Goal: Task Accomplishment & Management: Use online tool/utility

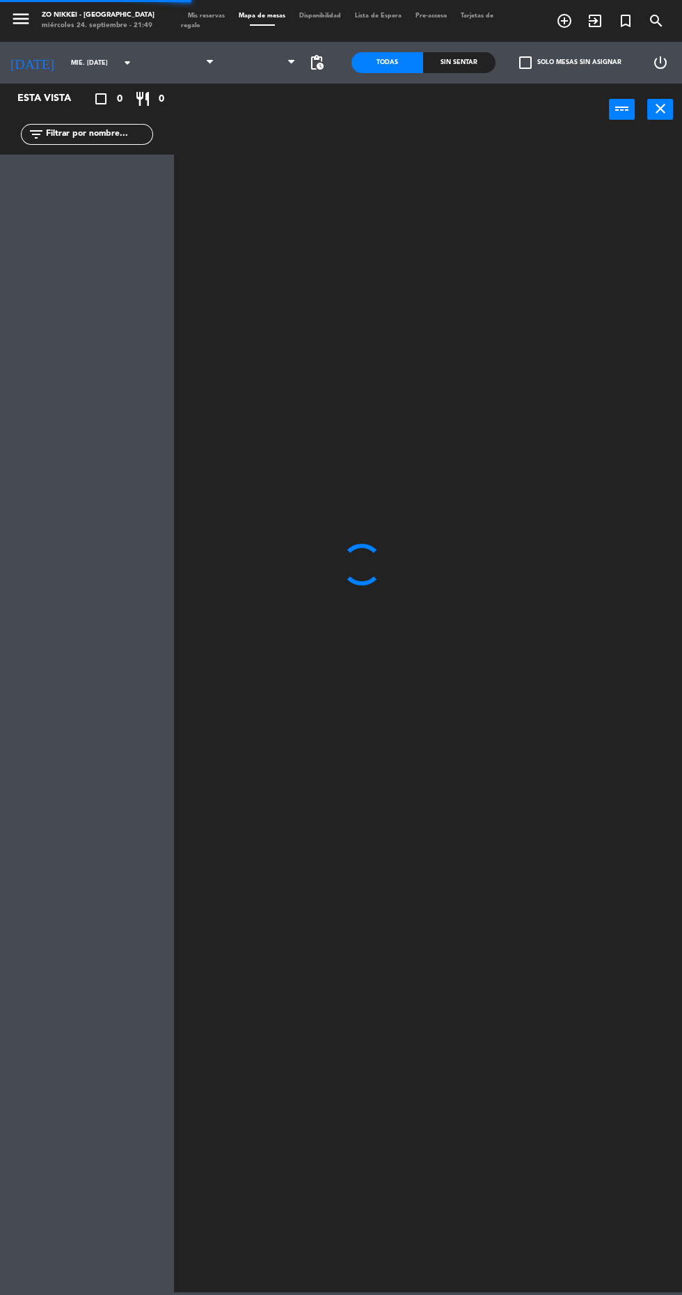
scroll to position [1, 0]
click at [316, 64] on span "pending_actions" at bounding box center [316, 62] width 17 height 17
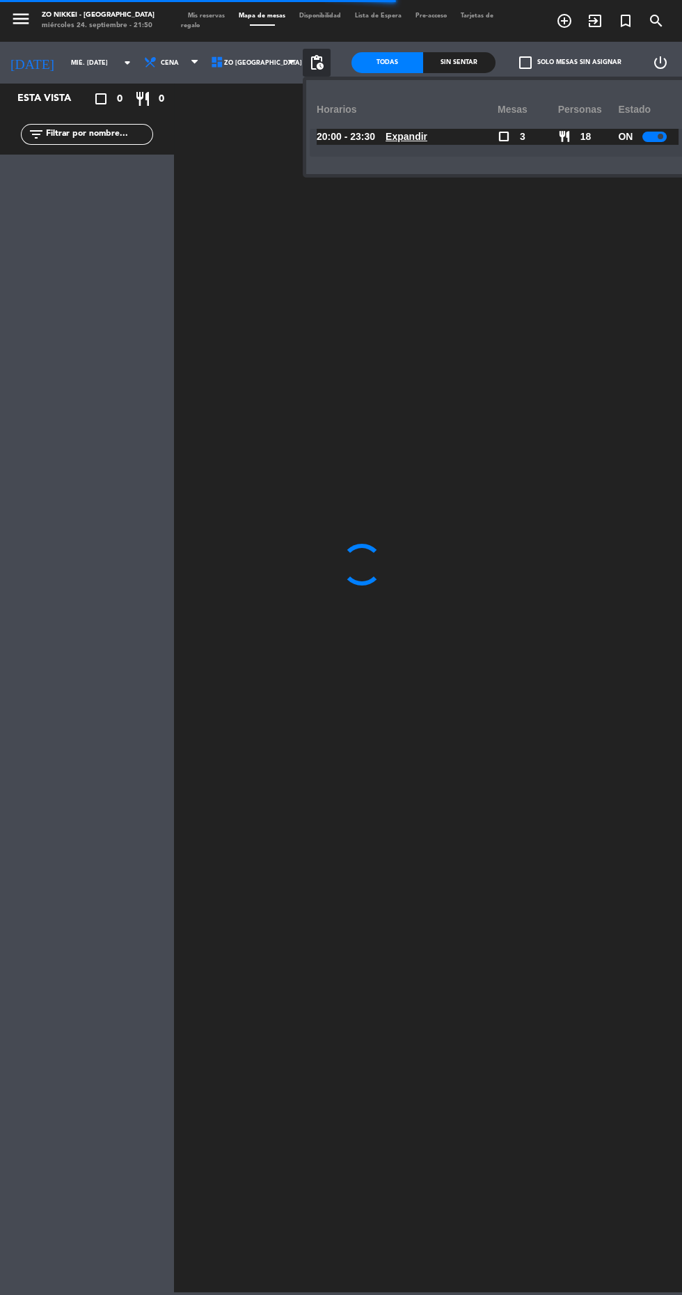
click at [649, 136] on div at bounding box center [654, 137] width 24 height 10
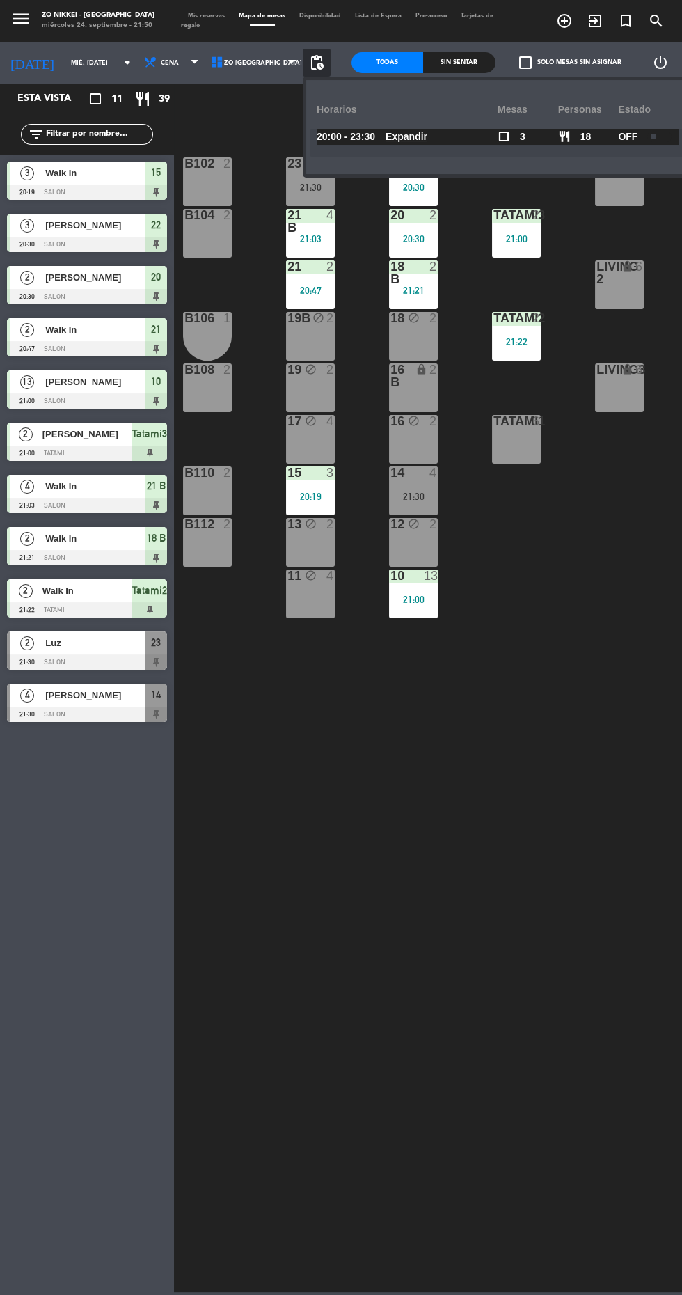
click at [557, 830] on div "22 3 20:30 23 2 21:30 B102 2 Living1 lock 6 LIVING4 lock 6 20 2 20:30 21 B 4 21…" at bounding box center [431, 712] width 501 height 1159
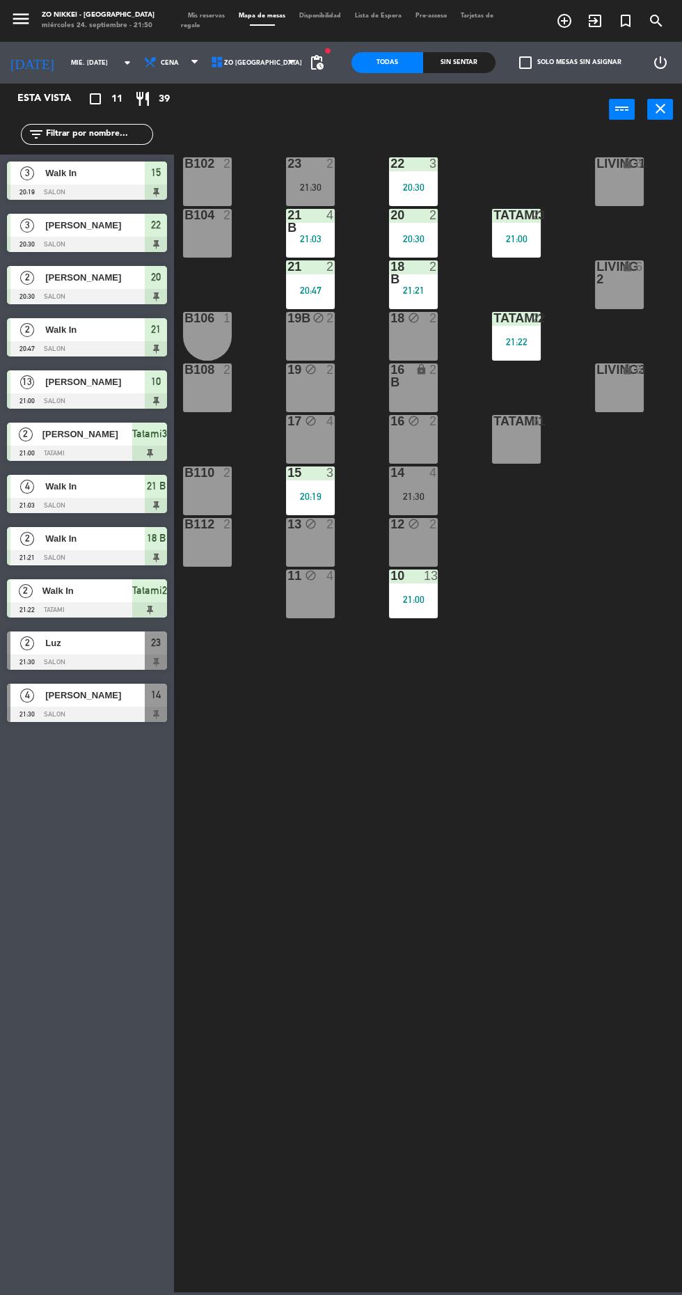
click at [476, 95] on header "power_input close" at bounding box center [341, 110] width 682 height 53
click at [432, 496] on div "21:30" at bounding box center [413, 496] width 49 height 10
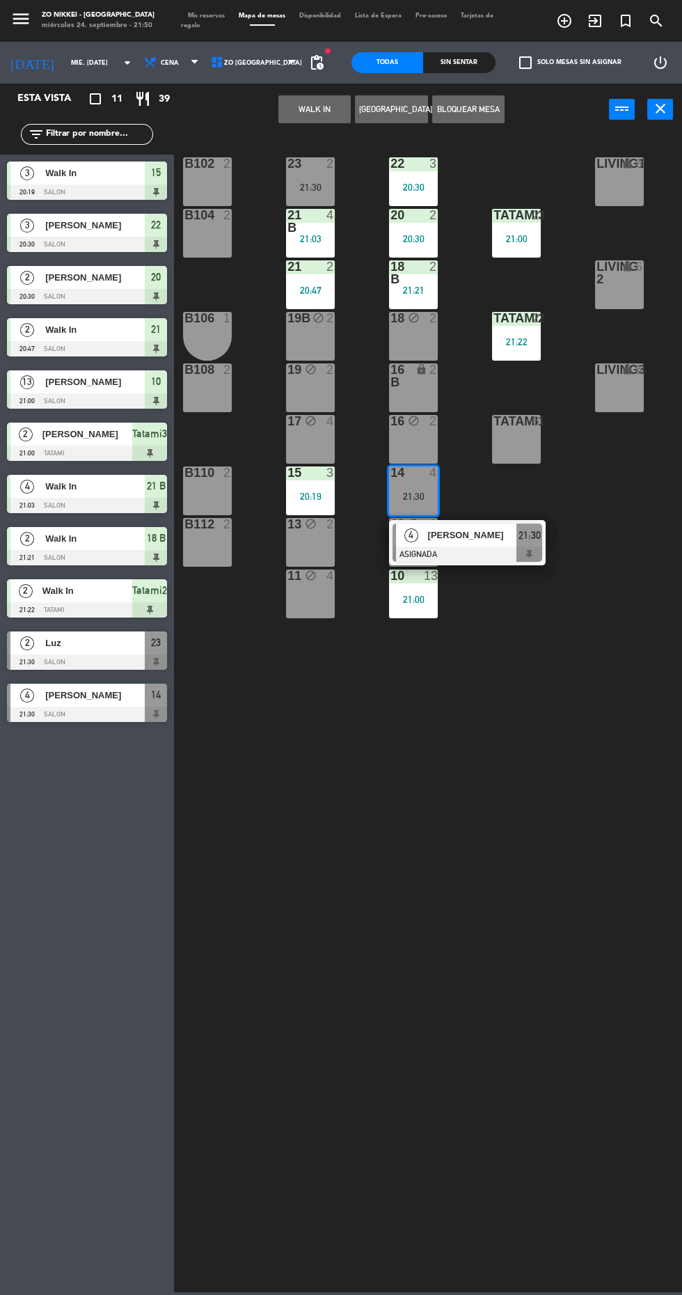
click at [467, 548] on div at bounding box center [468, 553] width 150 height 15
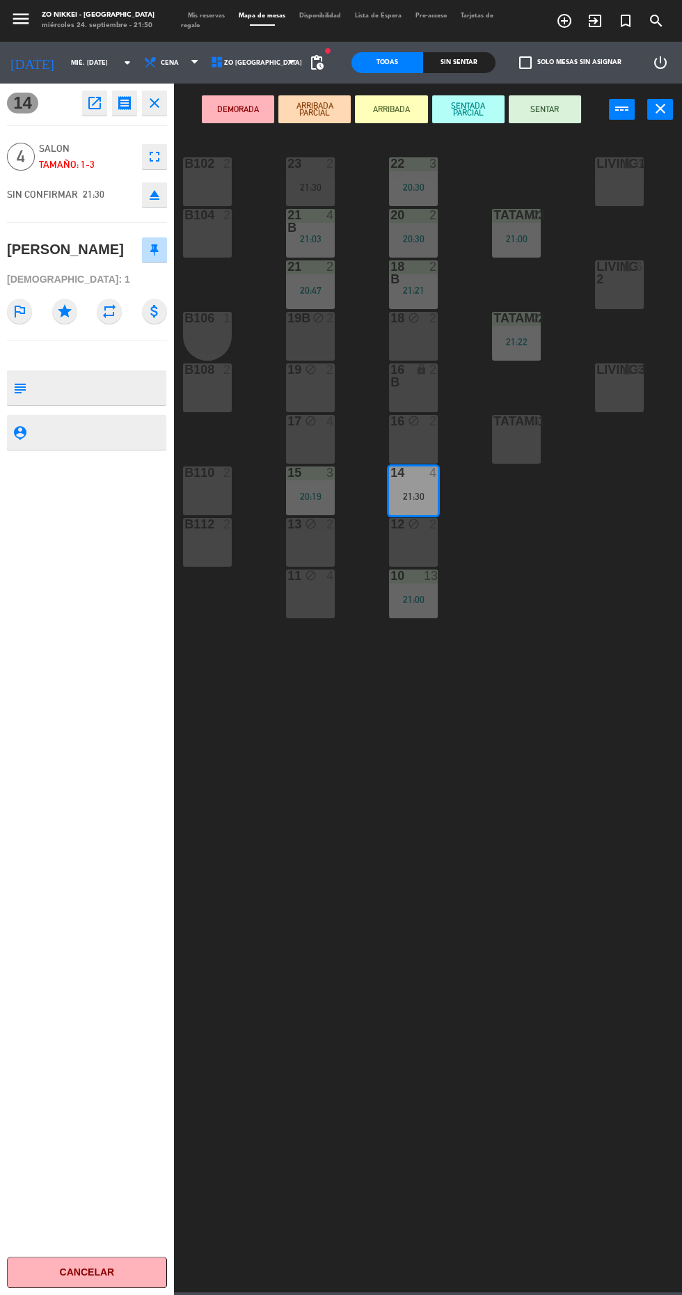
click at [581, 716] on div "22 3 20:30 23 2 21:30 B102 2 Living1 lock 6 LIVING4 lock 6 20 2 20:30 21 B 4 21…" at bounding box center [431, 712] width 501 height 1159
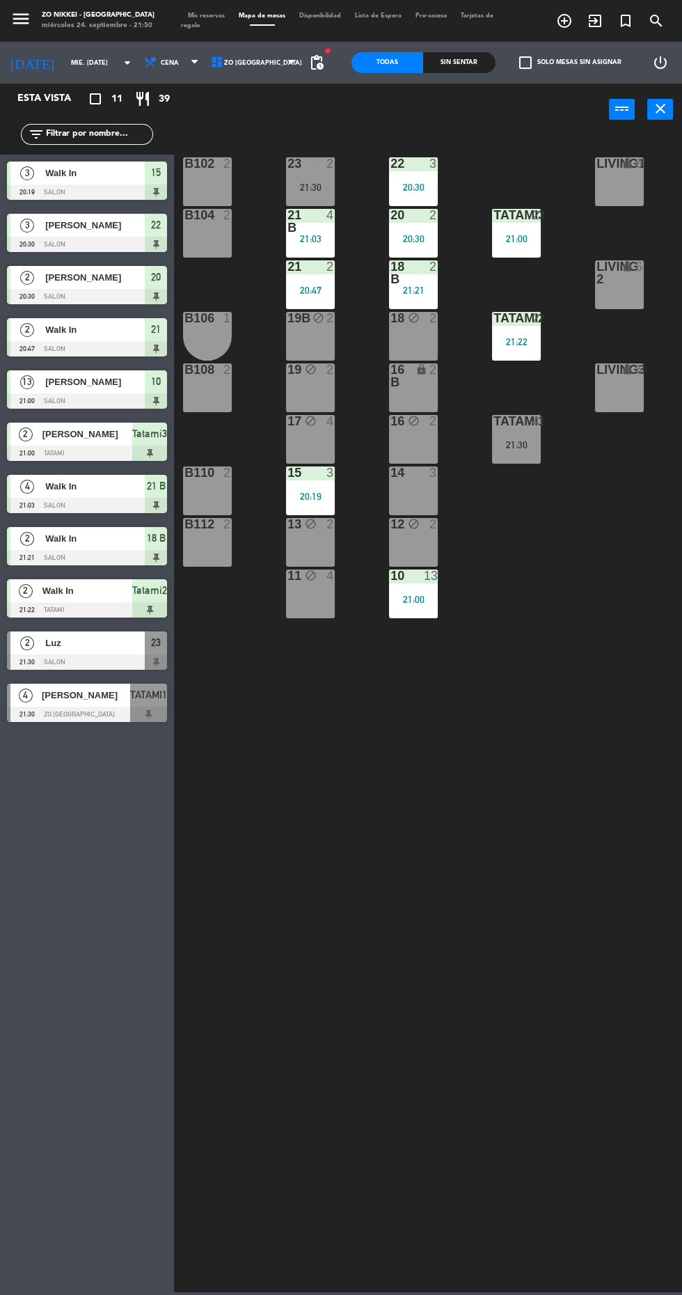
scroll to position [0, 0]
click at [494, 450] on div "TATAMI1 4 21:30" at bounding box center [516, 439] width 49 height 49
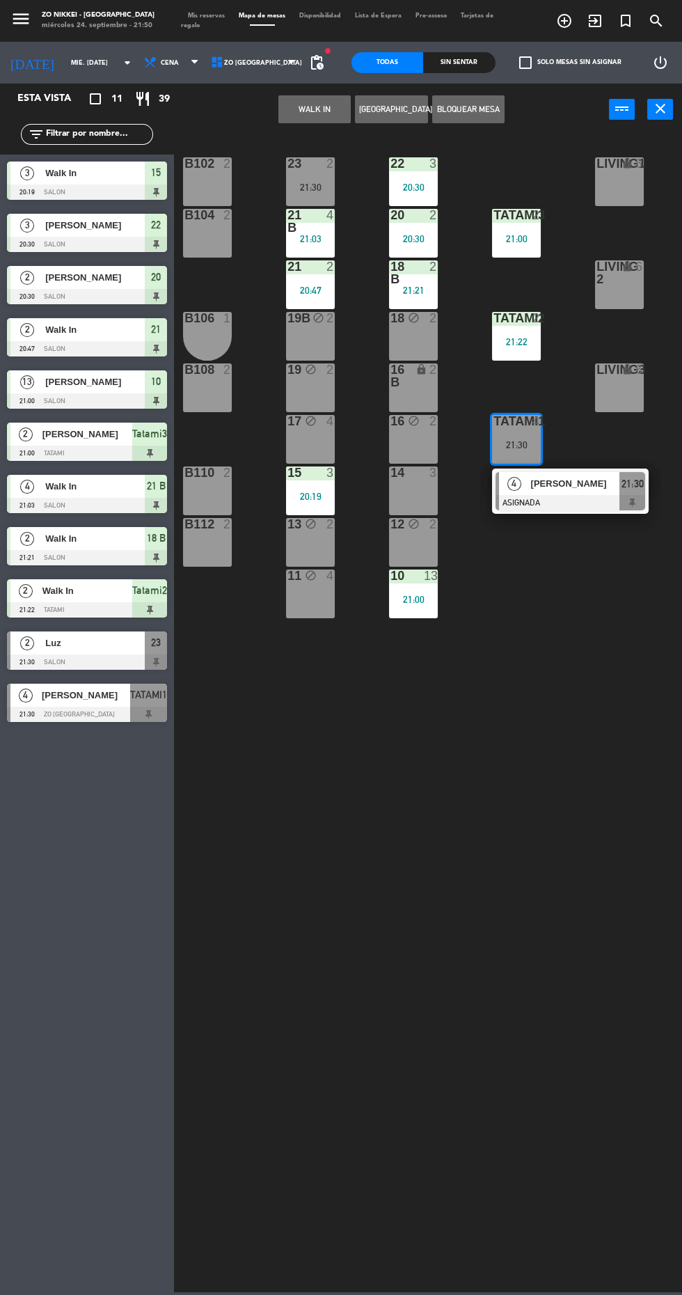
click at [576, 504] on div at bounding box center [571, 502] width 150 height 15
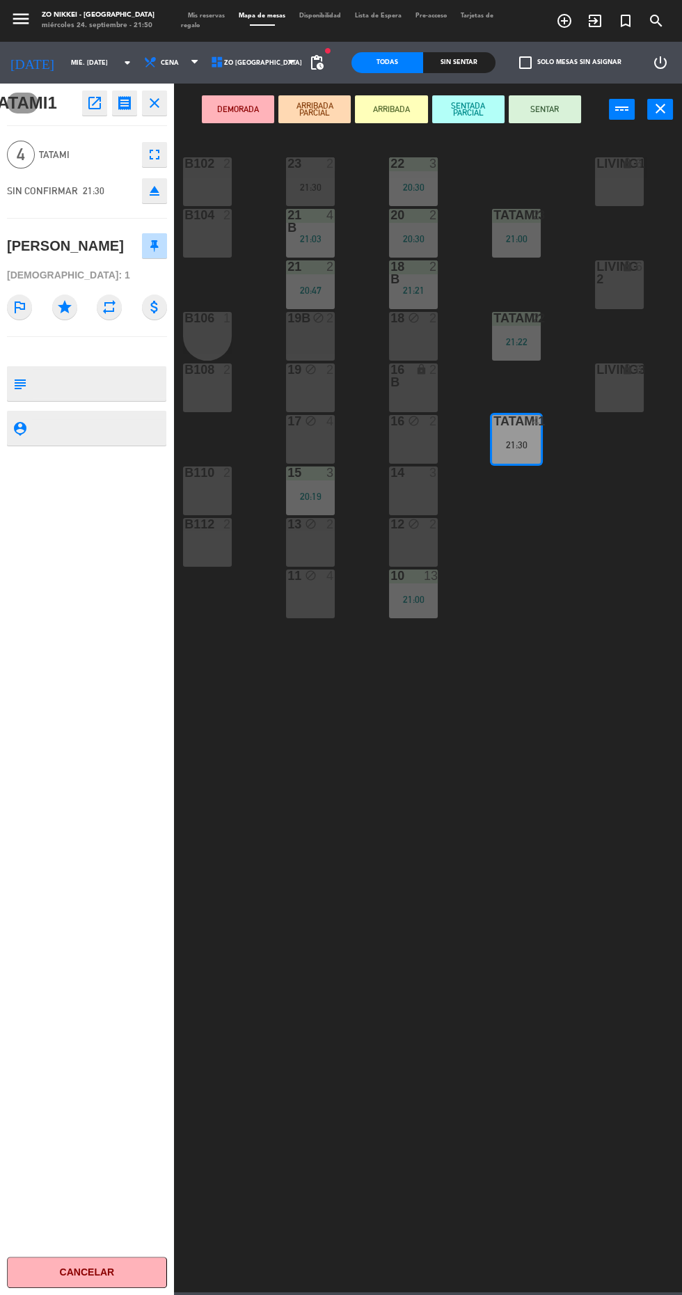
click at [532, 118] on button "SENTAR" at bounding box center [545, 109] width 72 height 28
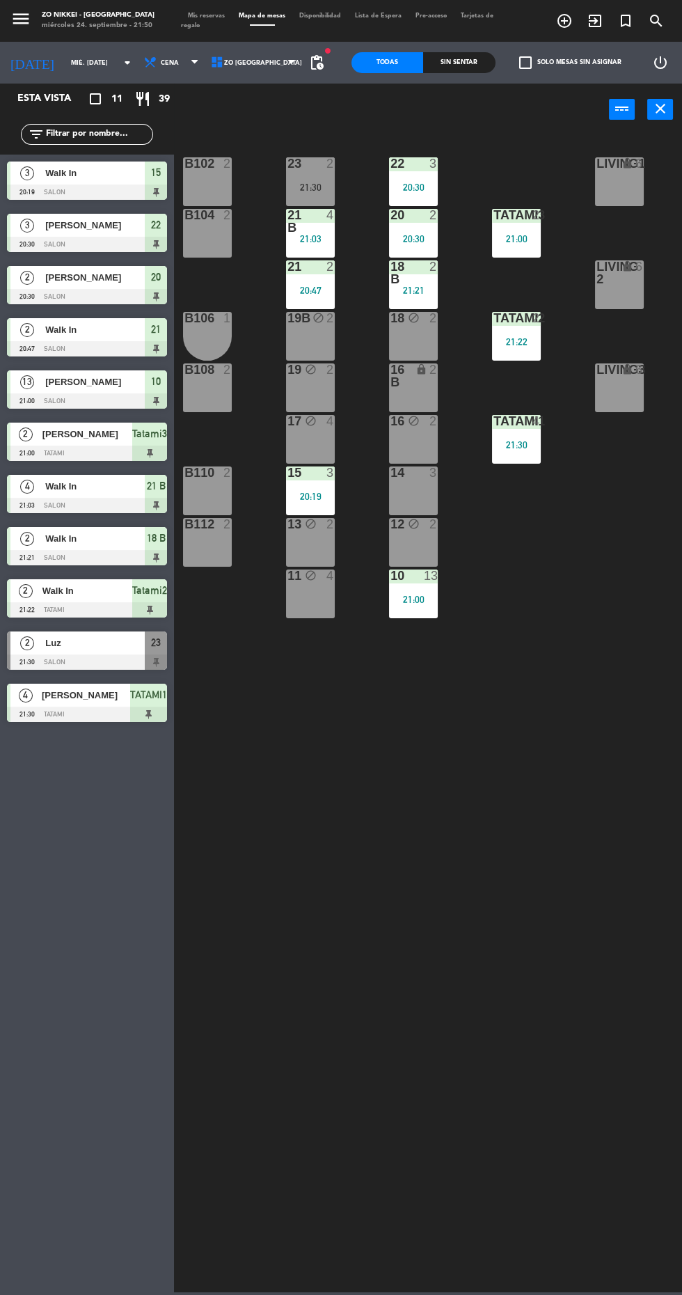
click at [463, 61] on div "Sin sentar" at bounding box center [459, 62] width 72 height 21
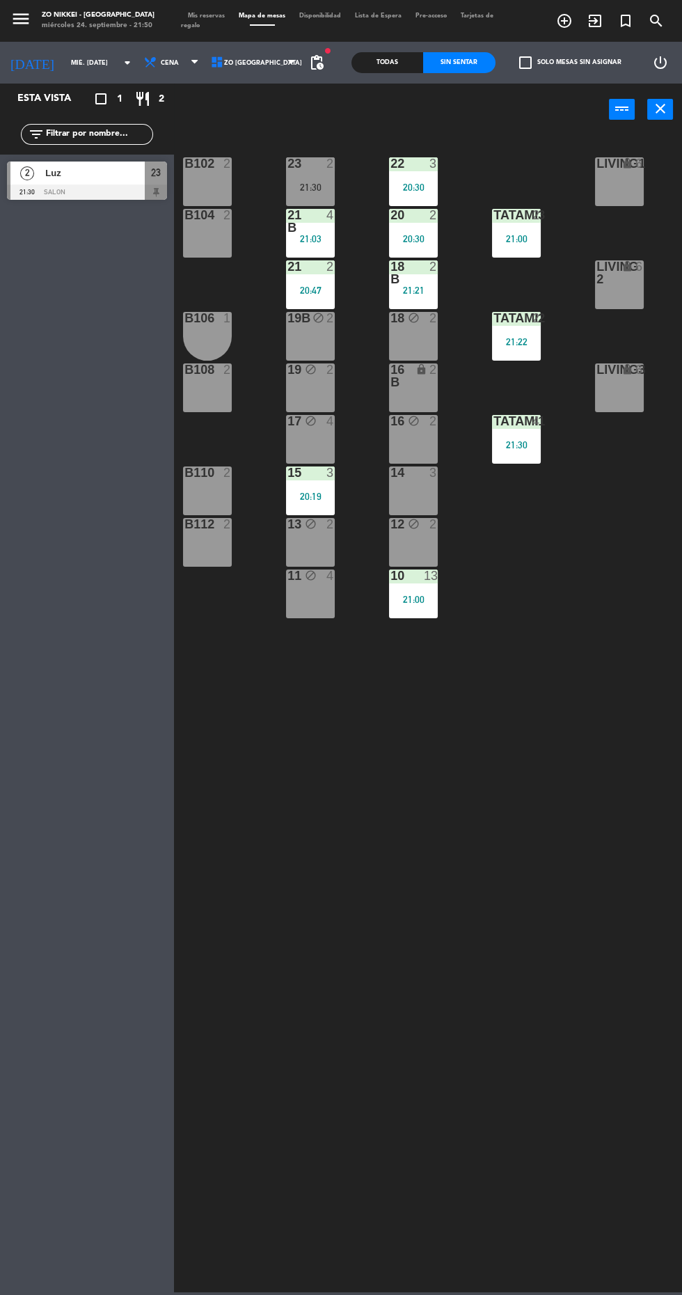
click at [320, 186] on div "21:30" at bounding box center [310, 187] width 49 height 10
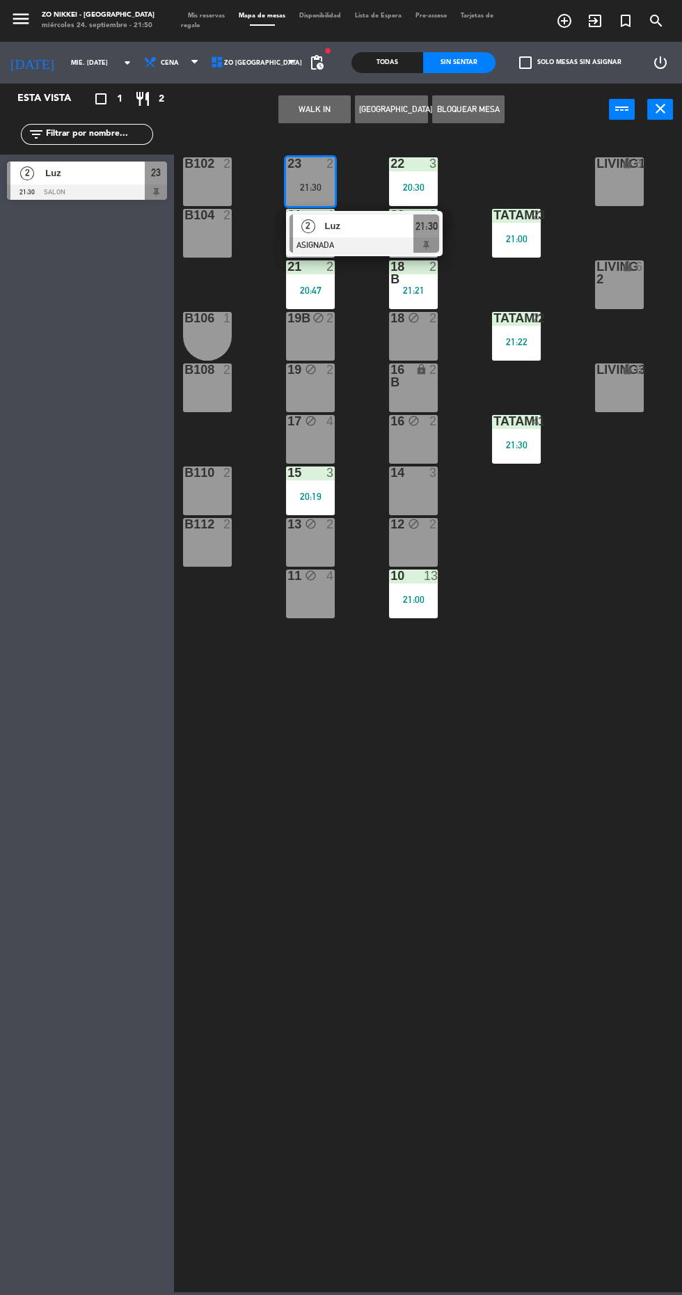
click at [425, 498] on div "14 3" at bounding box center [413, 490] width 49 height 49
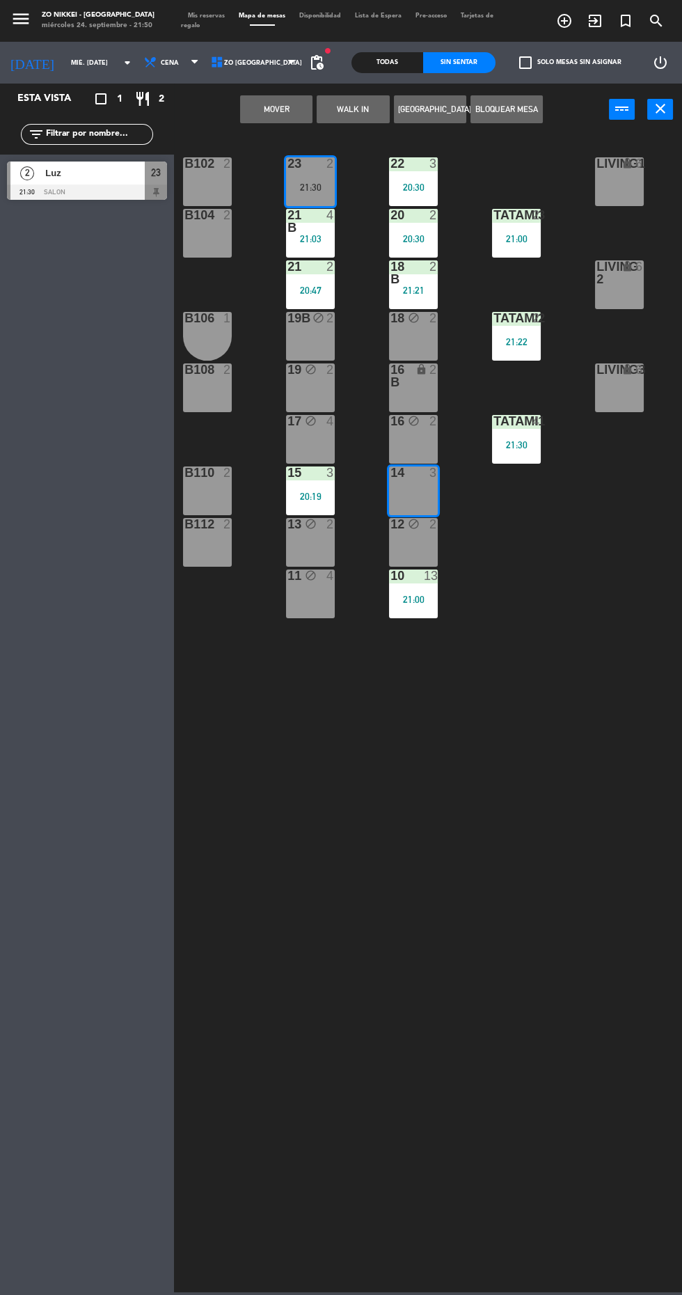
click at [302, 114] on button "Mover" at bounding box center [276, 109] width 72 height 28
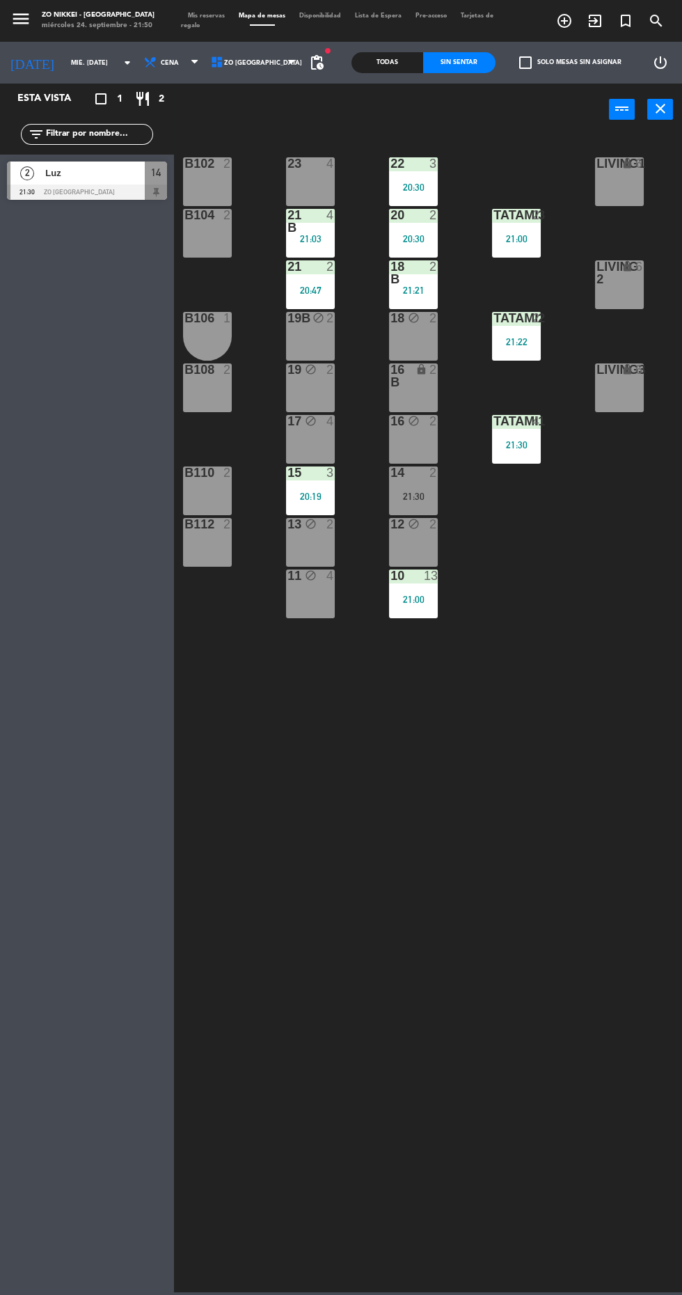
click at [326, 181] on div "23 4" at bounding box center [310, 181] width 49 height 49
click at [293, 116] on button "WALK IN" at bounding box center [314, 109] width 72 height 28
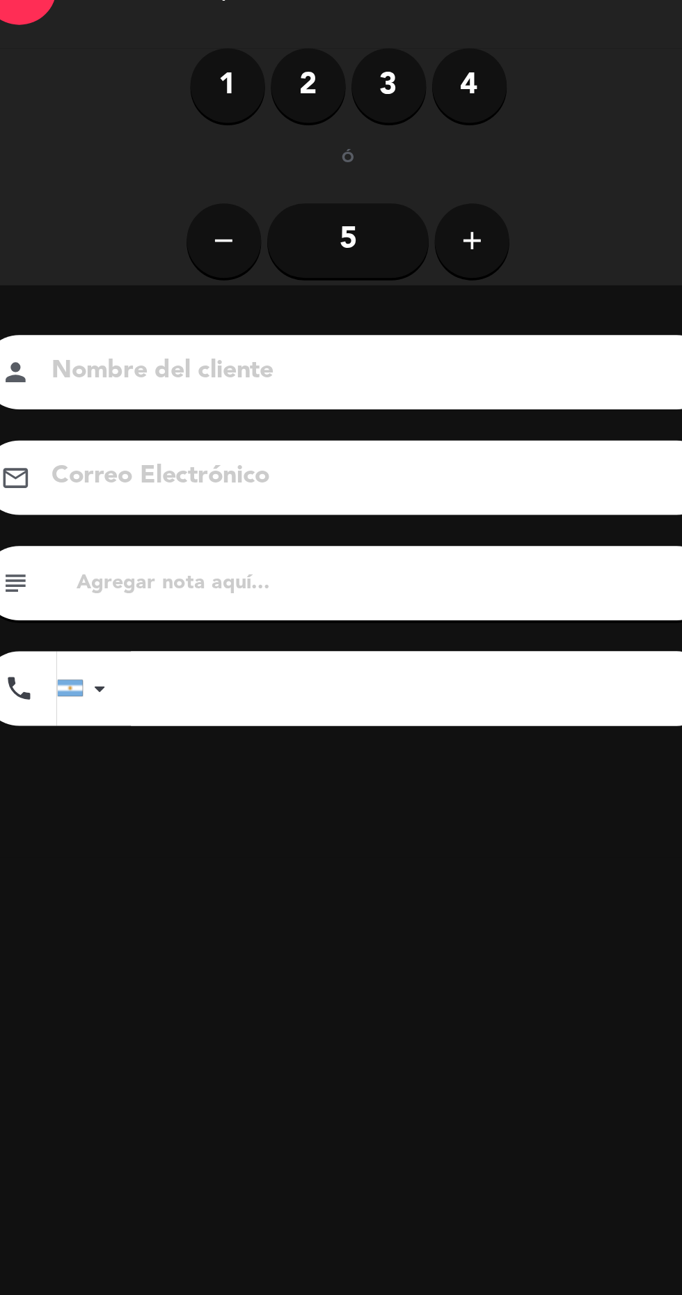
click at [148, 124] on div "1 2 3 4" at bounding box center [229, 107] width 177 height 42
click at [208, 105] on label "2" at bounding box center [208, 107] width 42 height 42
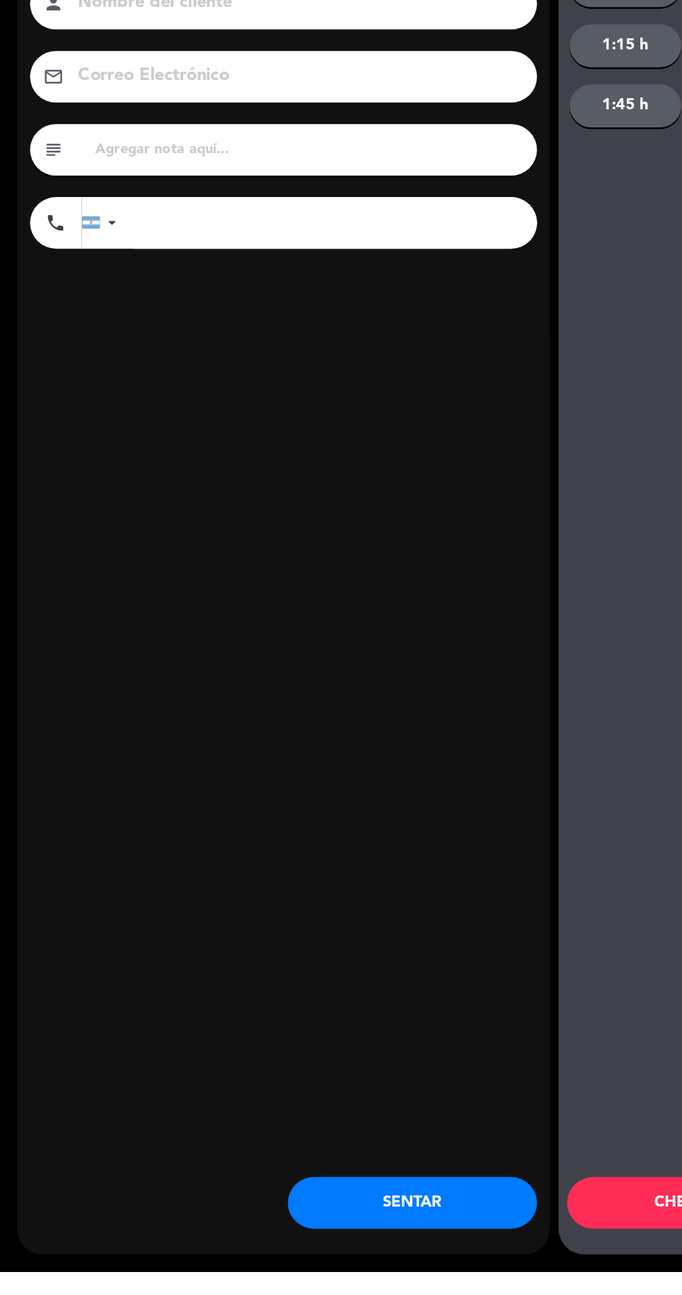
click at [354, 1255] on div "close Indique cantidad de clientes 1 2 3 4 ó remove 5 add Nombre del cliente pe…" at bounding box center [230, 647] width 432 height 1267
click at [365, 1260] on button "SENTAR" at bounding box center [334, 1239] width 202 height 42
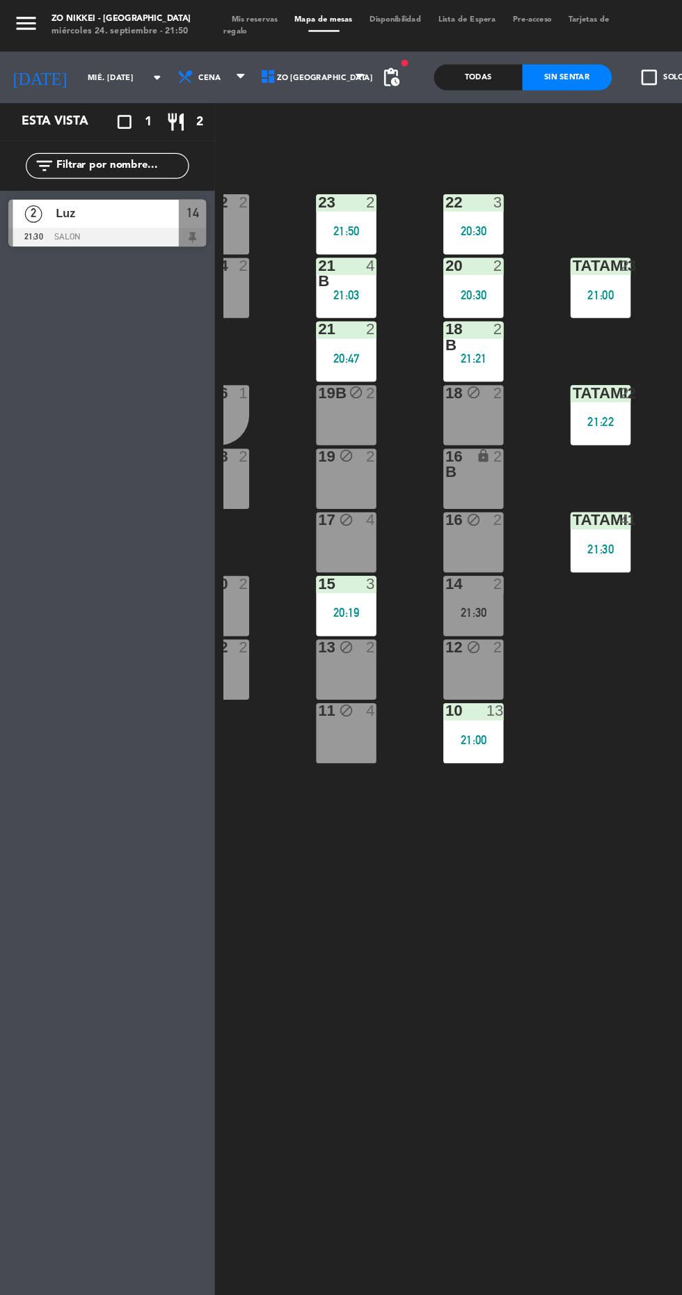
scroll to position [0, 19]
